Goal: Task Accomplishment & Management: Manage account settings

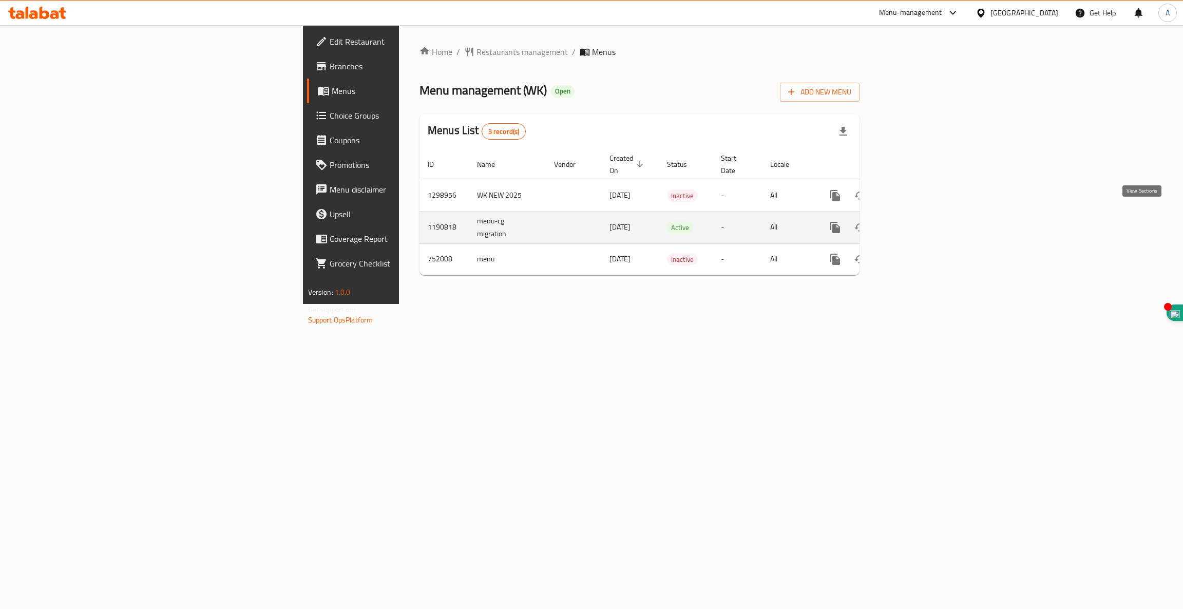
click at [914, 223] on icon "enhanced table" at bounding box center [909, 227] width 9 height 9
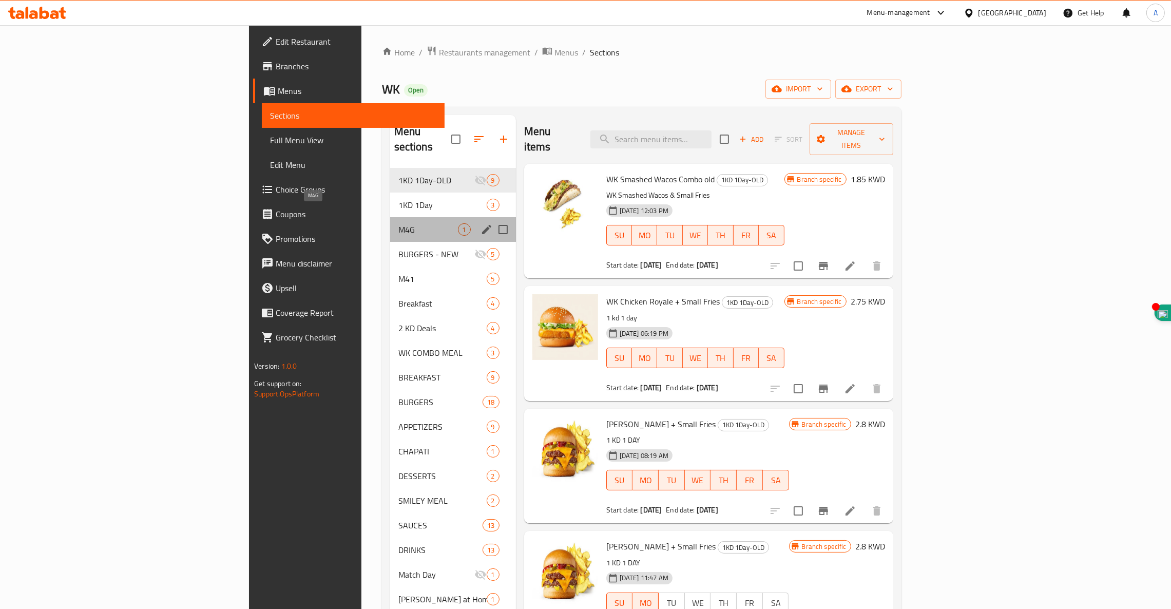
click at [398, 223] on span "M4G" at bounding box center [428, 229] width 60 height 12
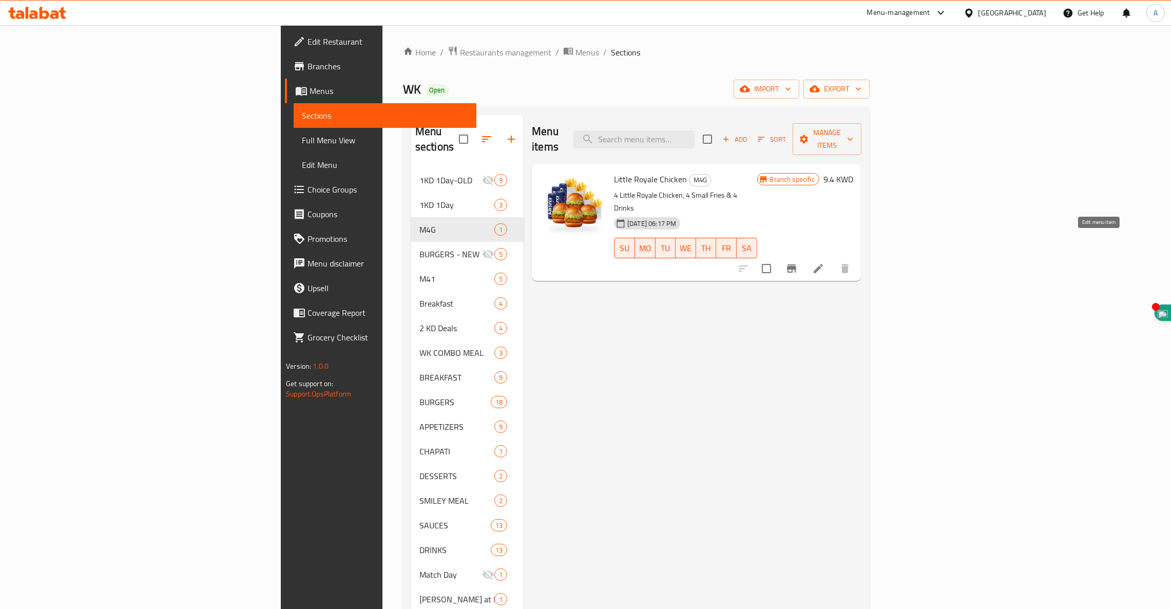
click at [823, 264] on icon at bounding box center [818, 268] width 9 height 9
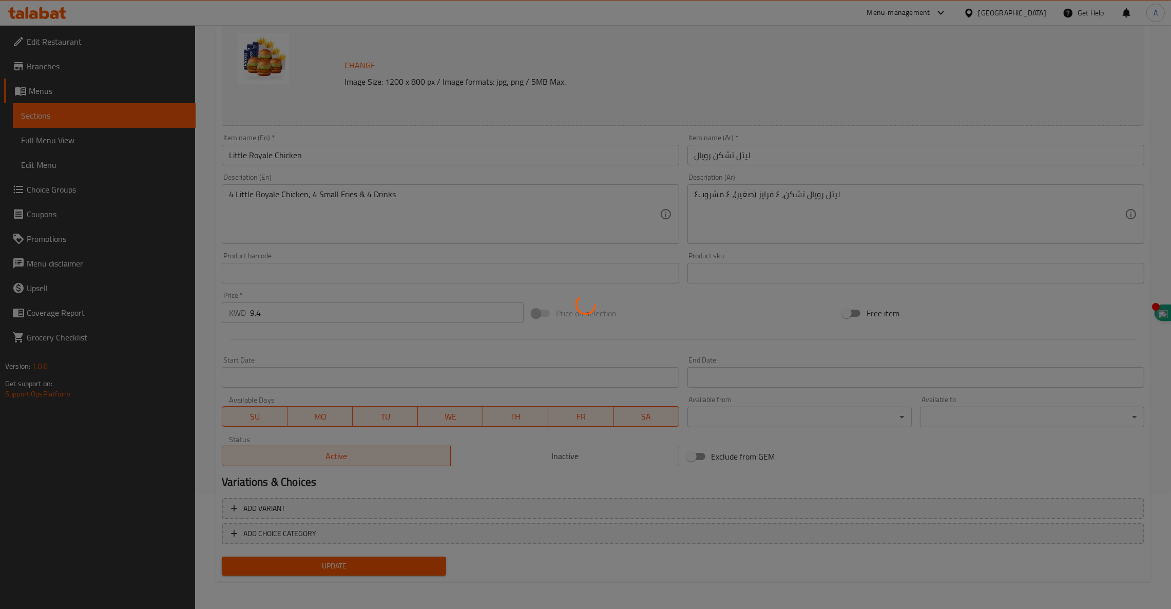
scroll to position [114, 0]
click at [546, 459] on div at bounding box center [585, 304] width 1171 height 609
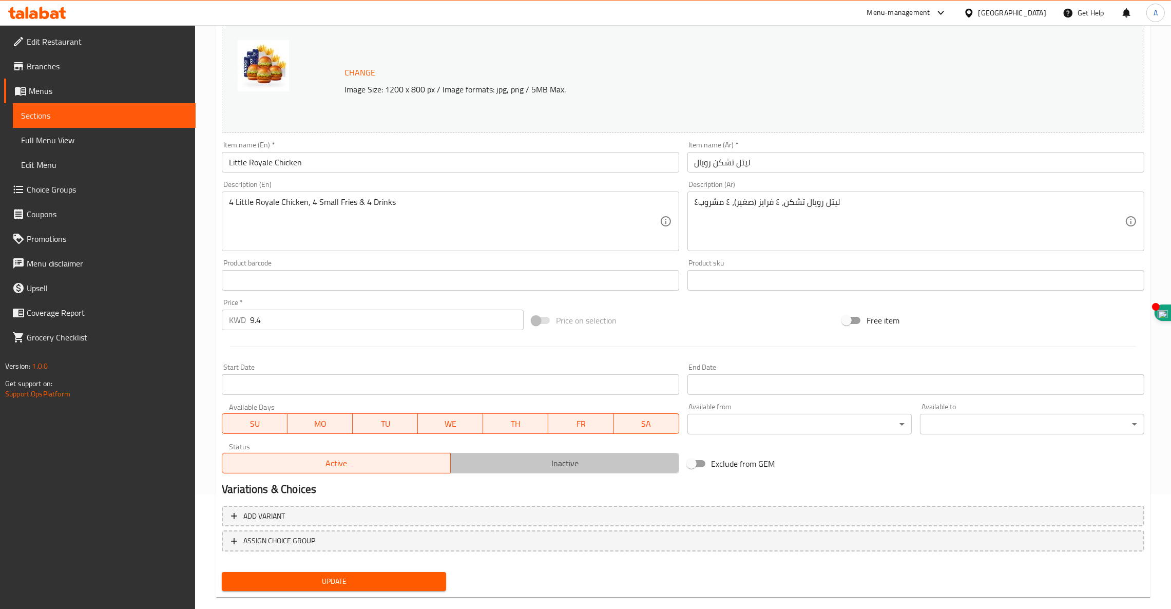
click at [546, 459] on span "Inactive" at bounding box center [565, 463] width 220 height 15
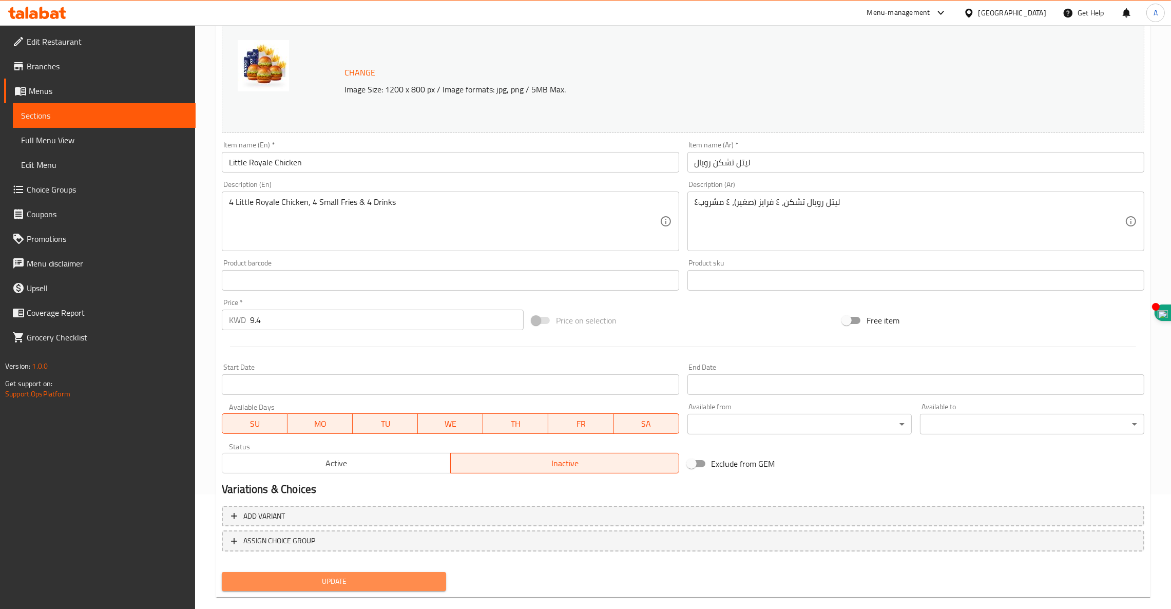
click at [348, 585] on span "Update" at bounding box center [334, 581] width 208 height 13
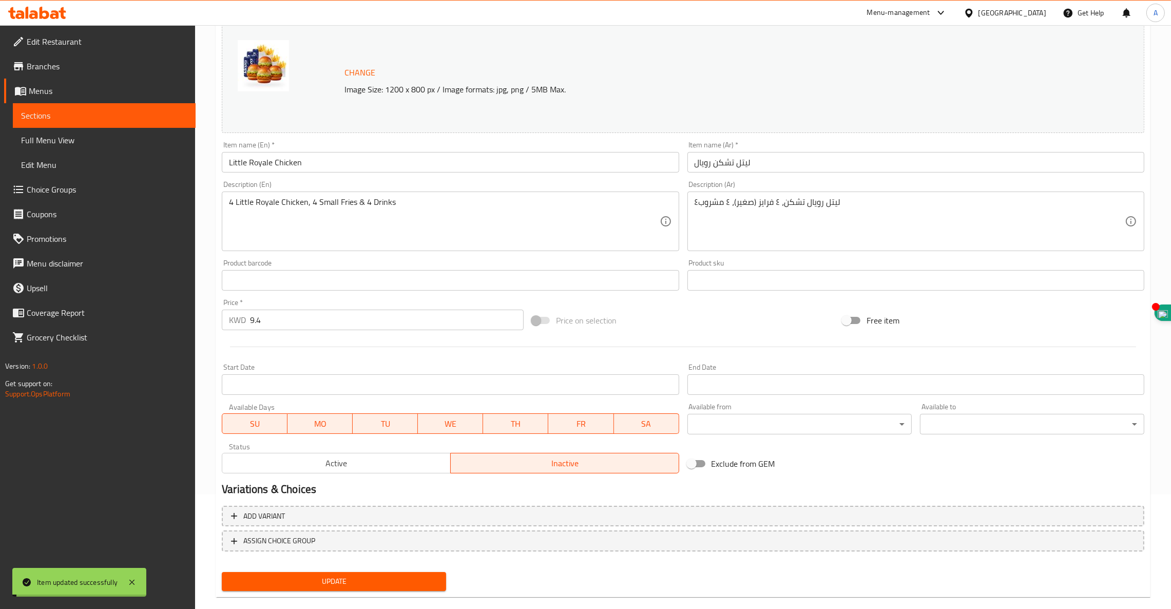
click at [58, 116] on span "Sections" at bounding box center [104, 115] width 166 height 12
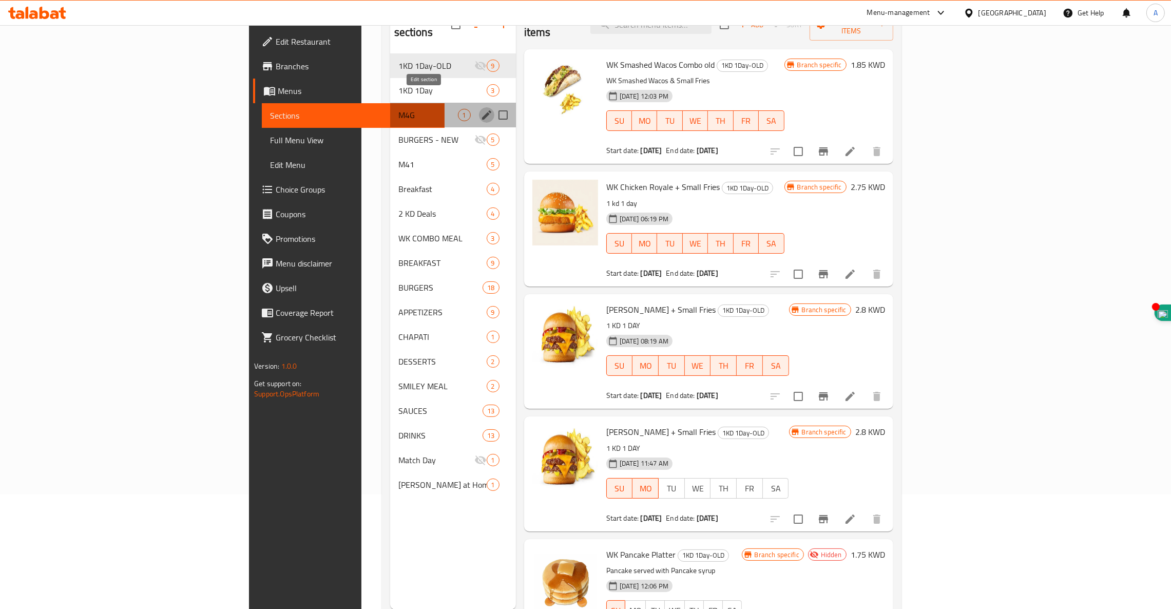
click at [481, 109] on icon "edit" at bounding box center [487, 115] width 12 height 12
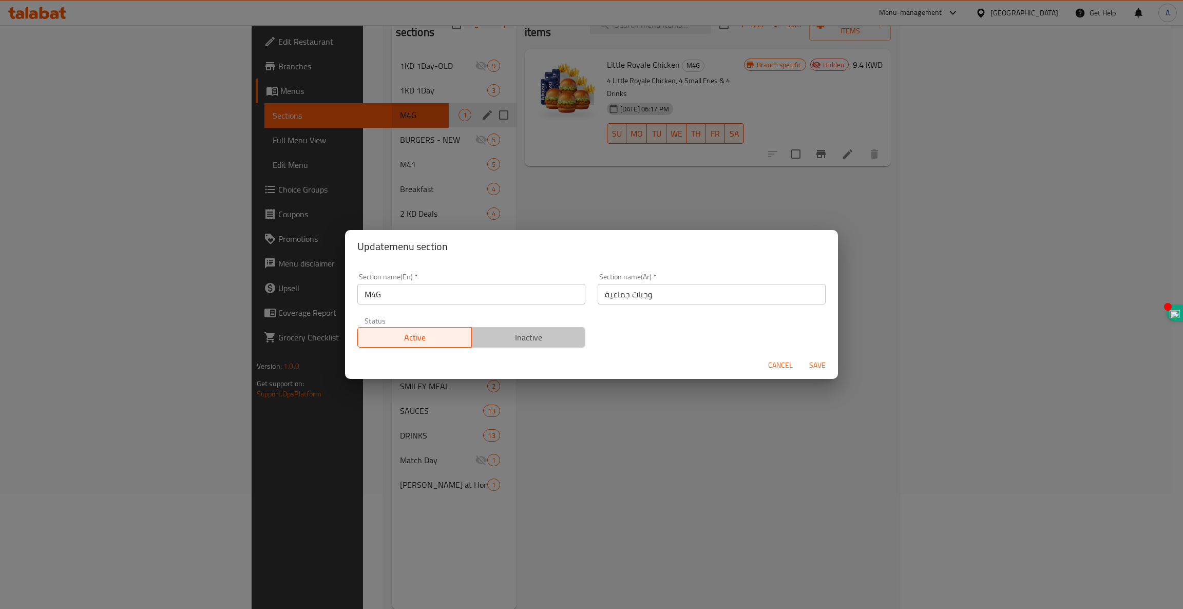
click at [537, 341] on span "Inactive" at bounding box center [529, 337] width 106 height 15
click at [812, 365] on span "Save" at bounding box center [817, 365] width 25 height 13
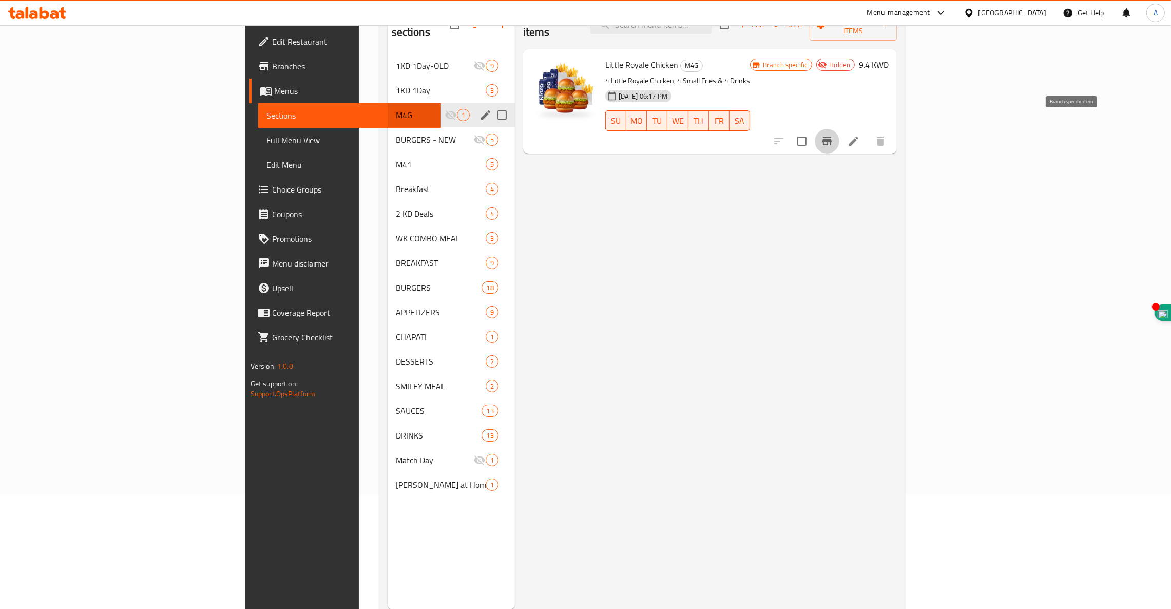
click at [832, 137] on icon "Branch-specific-item" at bounding box center [827, 141] width 9 height 8
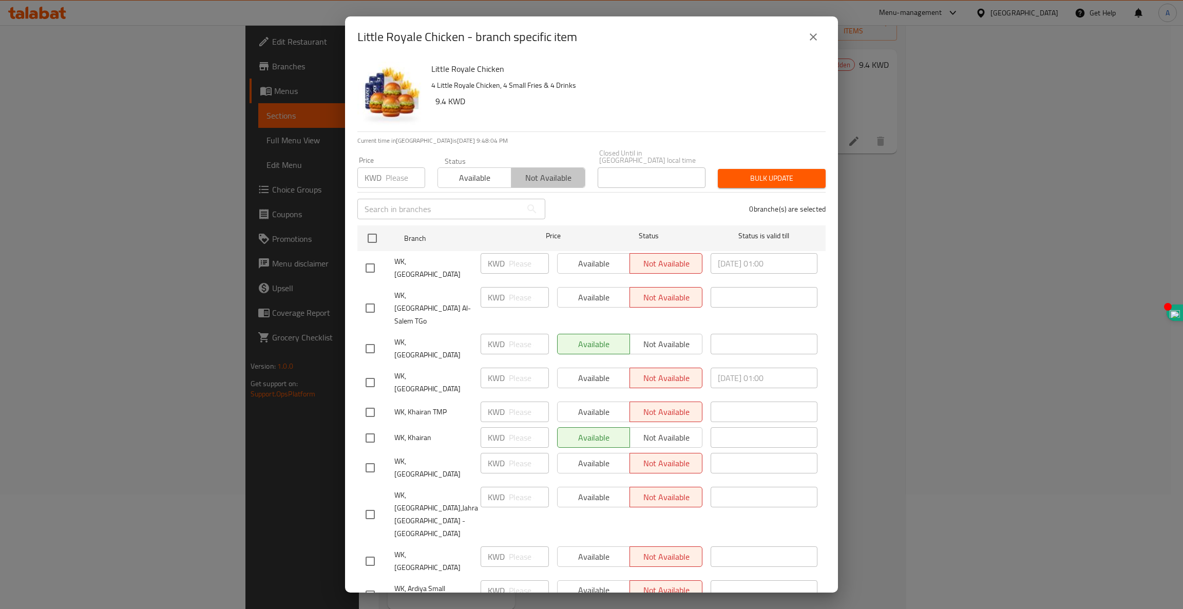
click at [544, 172] on span "Not available" at bounding box center [547, 177] width 65 height 15
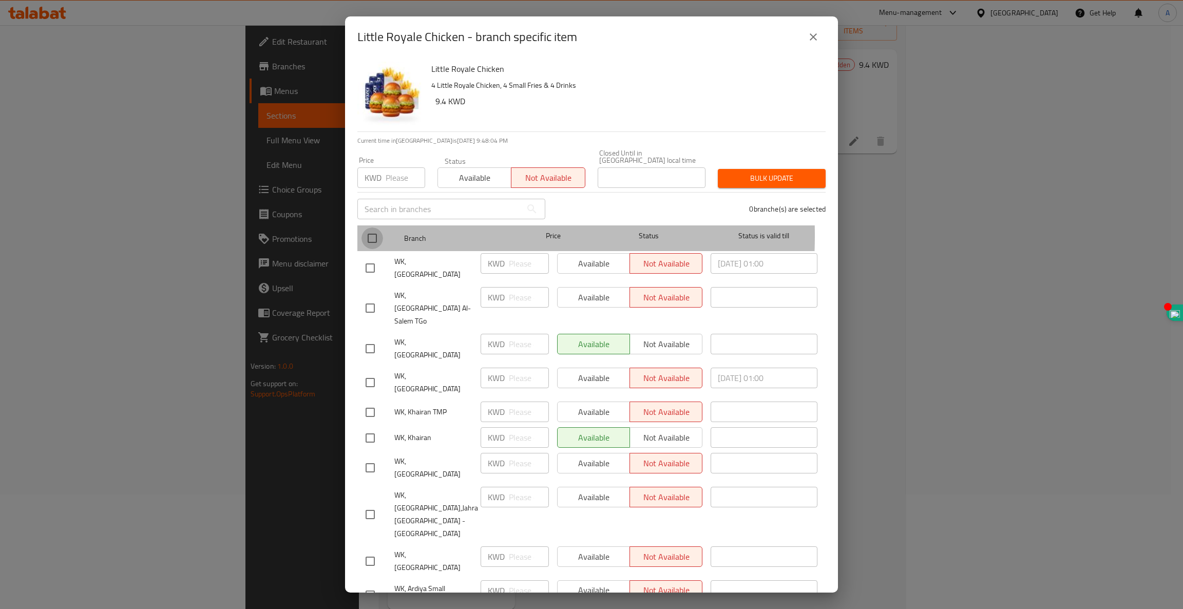
click at [373, 228] on input "checkbox" at bounding box center [372, 238] width 22 height 22
checkbox input "true"
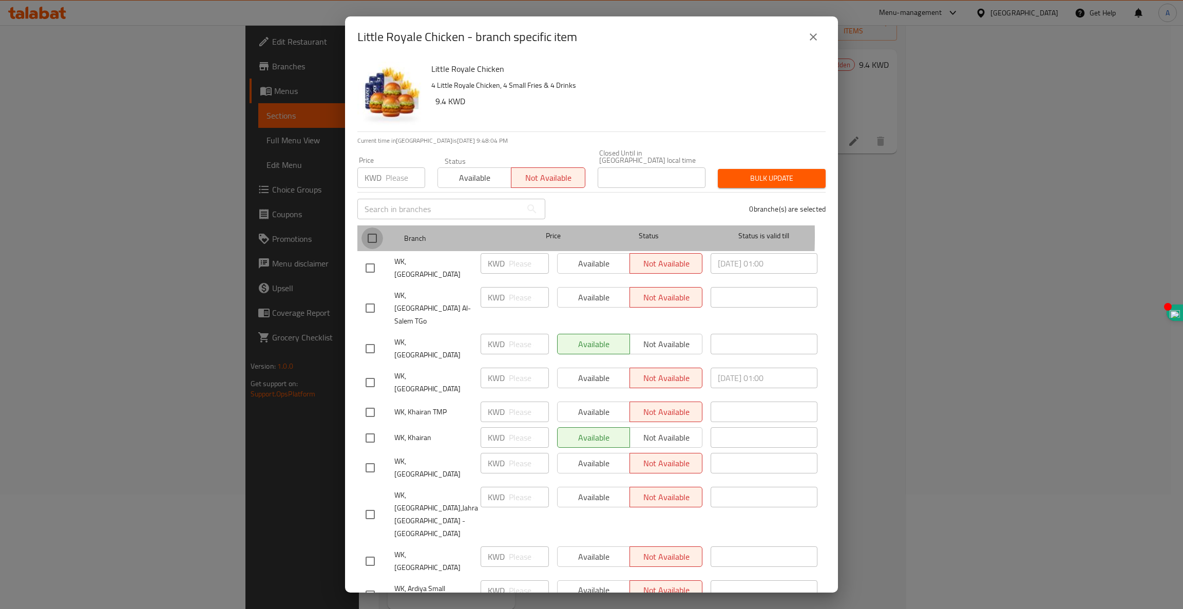
checkbox input "true"
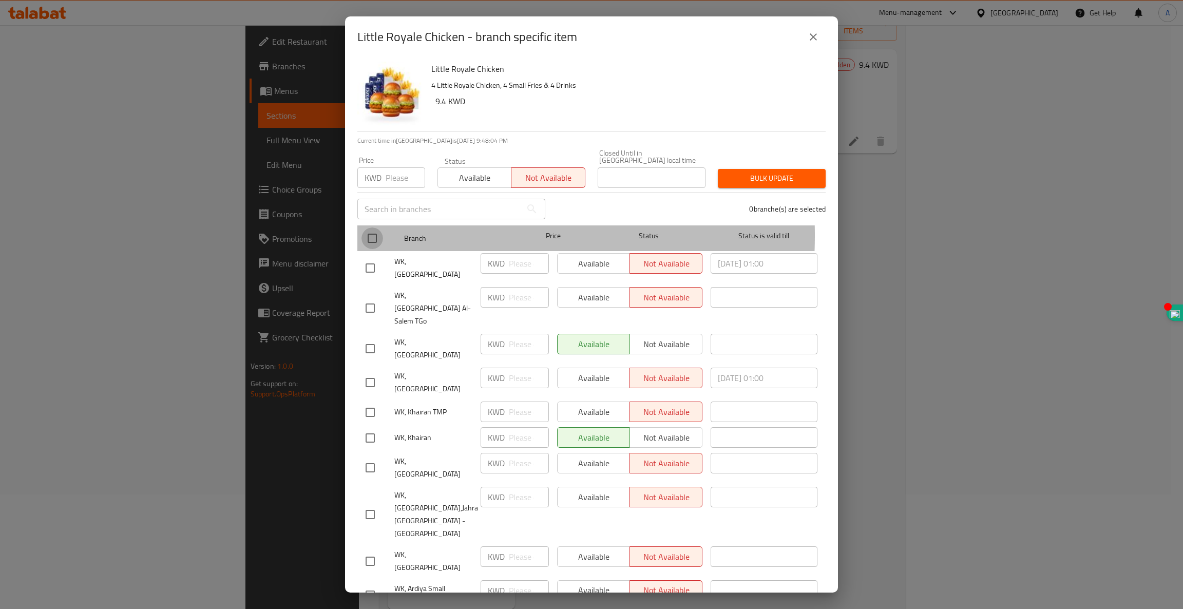
checkbox input "true"
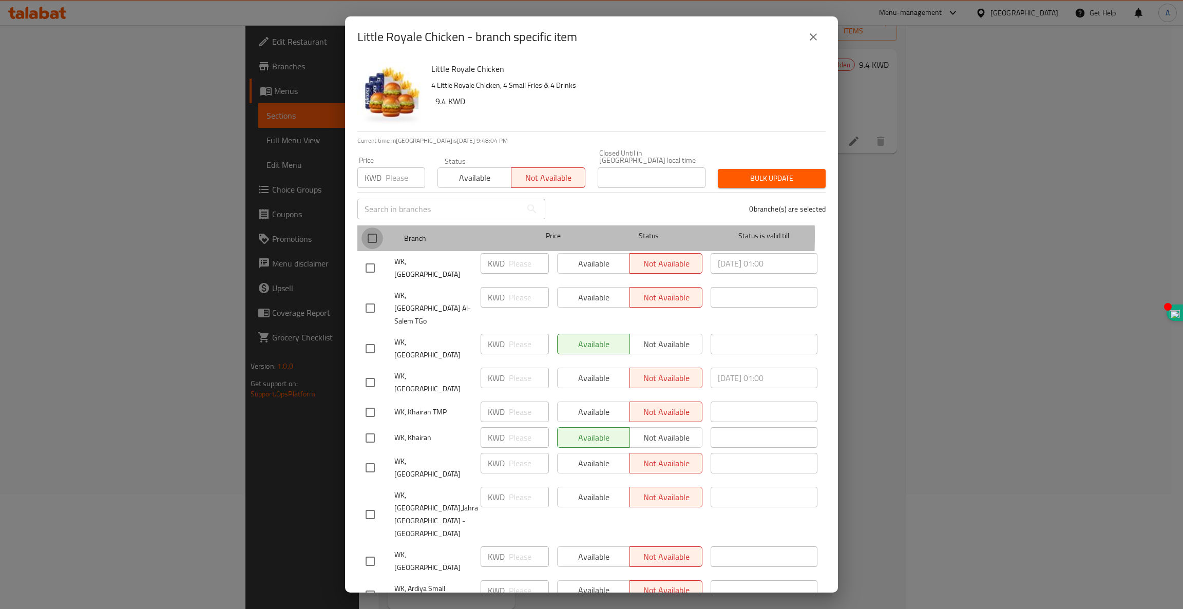
checkbox input "true"
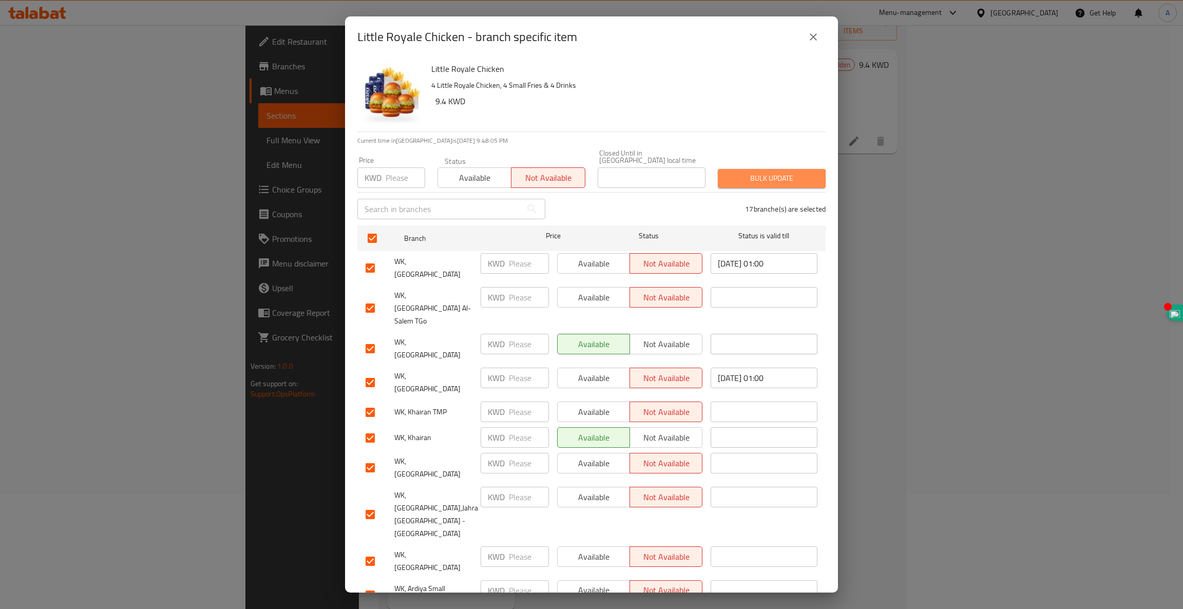
click at [781, 173] on span "Bulk update" at bounding box center [771, 178] width 91 height 13
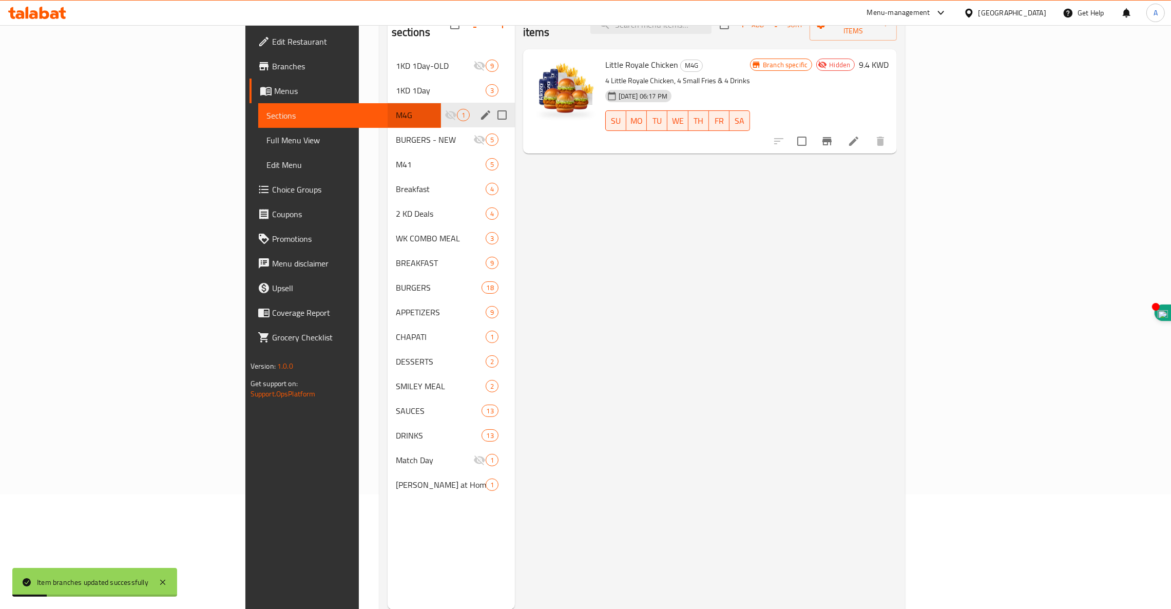
click at [889, 111] on div "Branch specific Hidden 9.4 KWD" at bounding box center [819, 102] width 139 height 88
click at [833, 135] on icon "Branch-specific-item" at bounding box center [827, 141] width 12 height 12
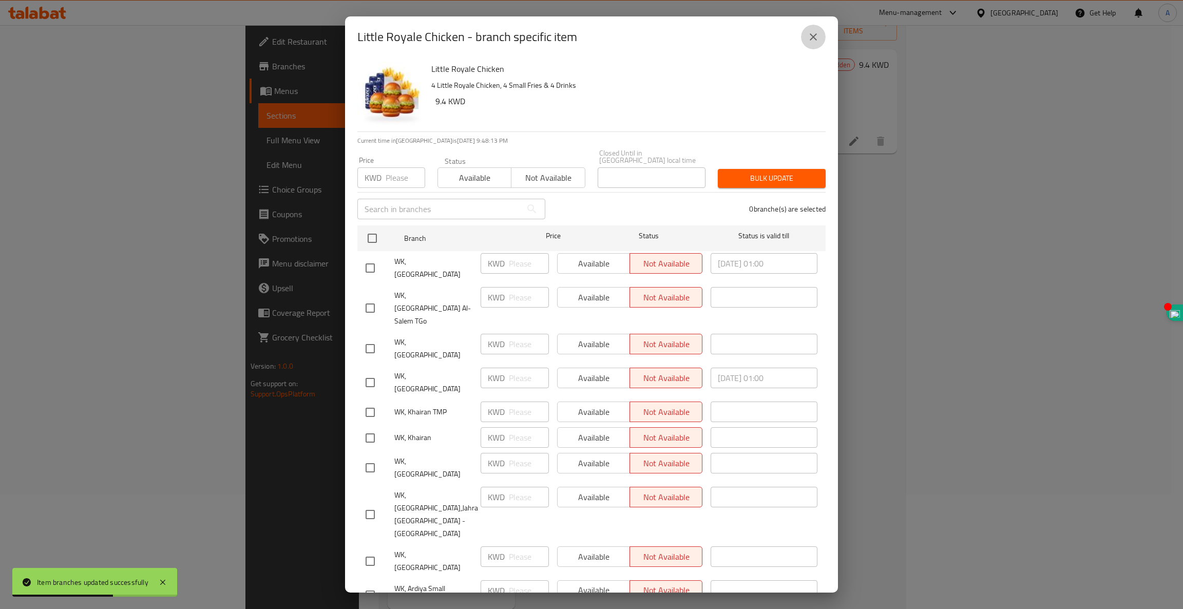
click at [817, 39] on icon "close" at bounding box center [813, 37] width 12 height 12
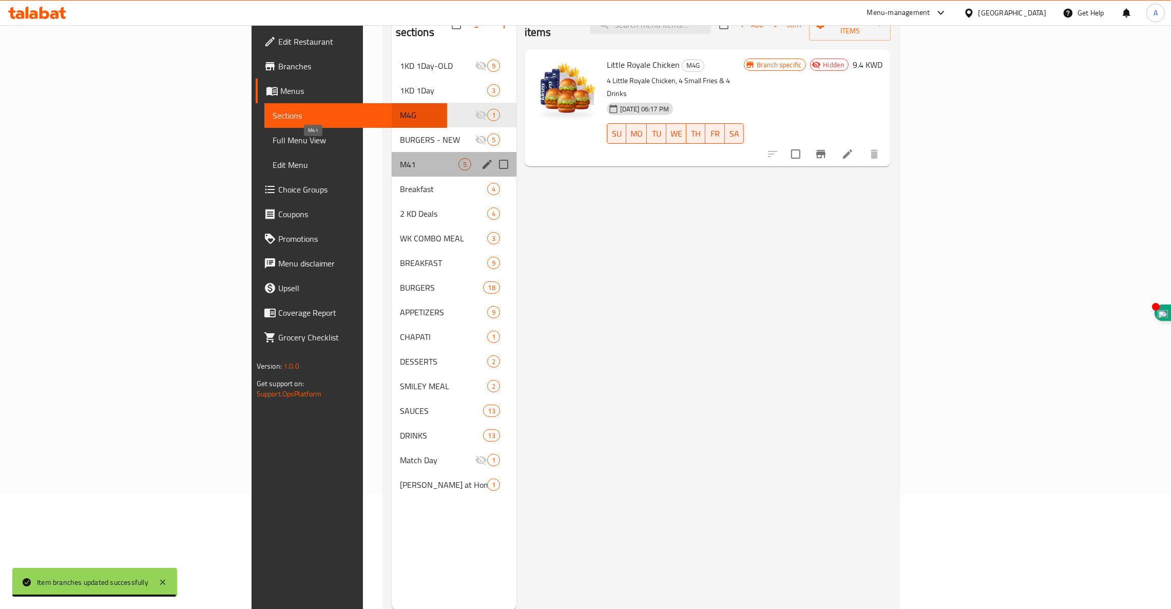
click at [400, 158] on span "M41" at bounding box center [429, 164] width 59 height 12
